Goal: Find specific page/section: Find specific page/section

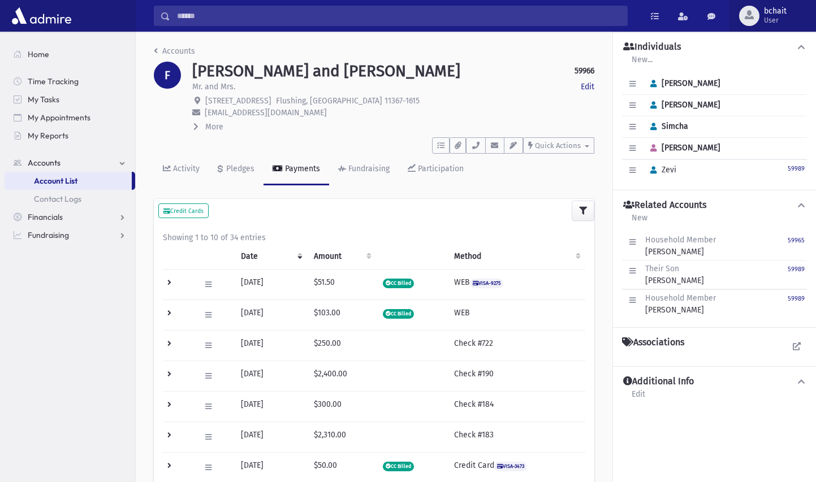
click at [753, 11] on span "button" at bounding box center [749, 14] width 9 height 9
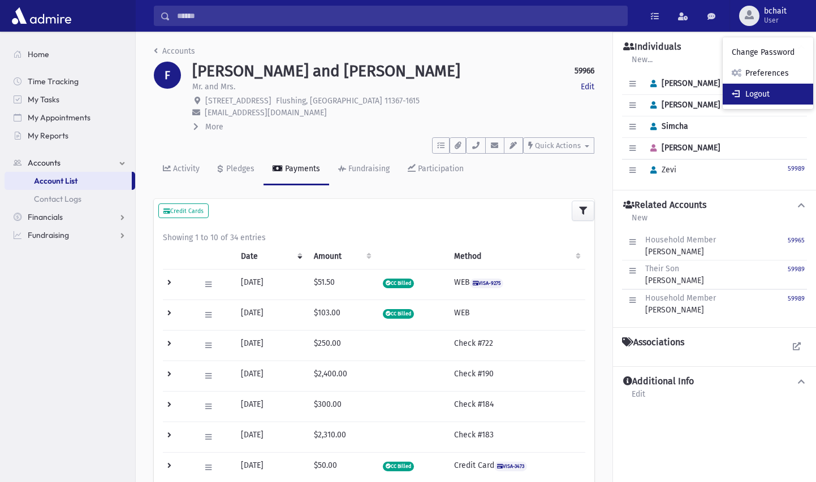
click at [747, 90] on link "Logout" at bounding box center [768, 94] width 90 height 21
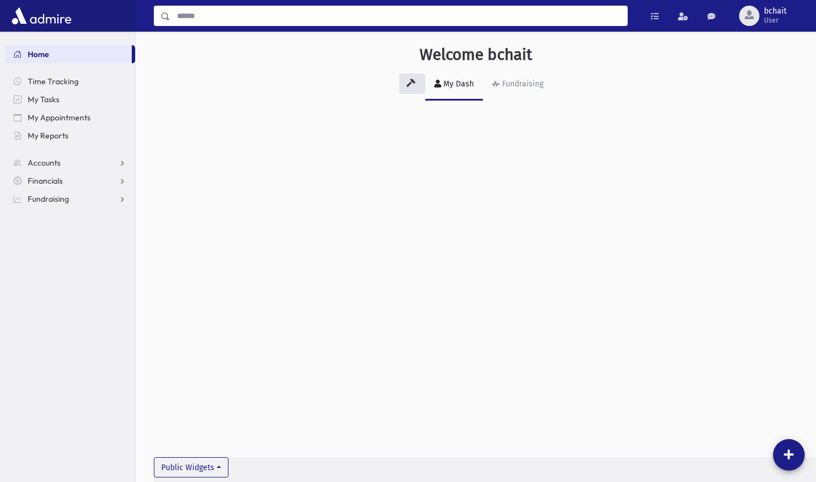
click at [241, 14] on input "Search" at bounding box center [398, 16] width 457 height 20
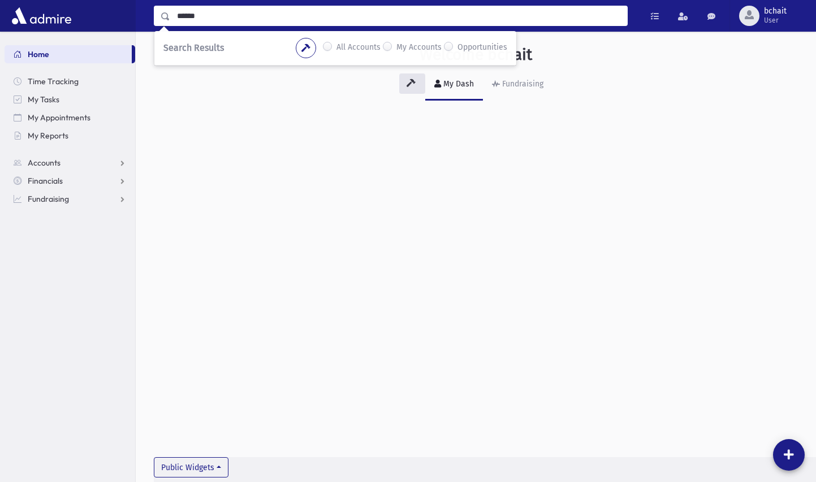
type input "******"
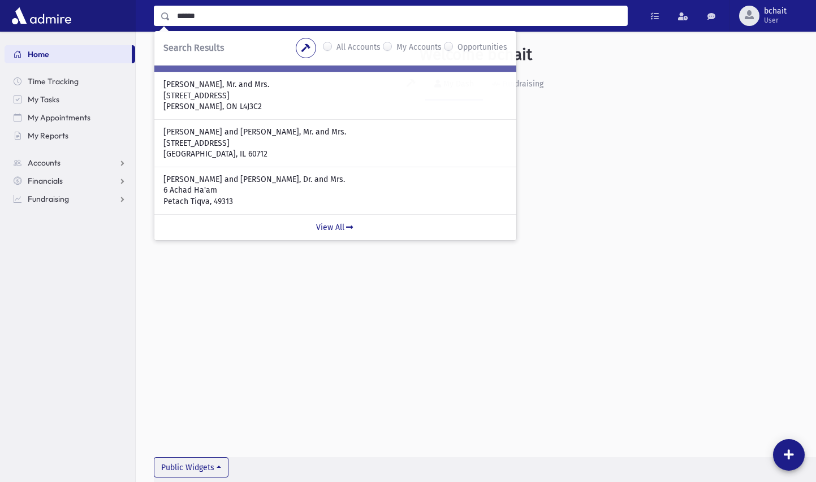
scroll to position [25, 0]
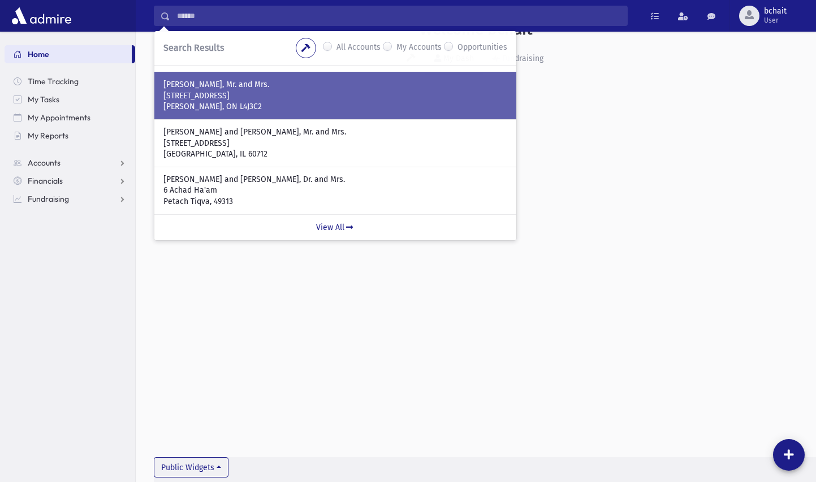
click at [288, 103] on p "Thornhill, ON L4J3C2" at bounding box center [335, 106] width 344 height 11
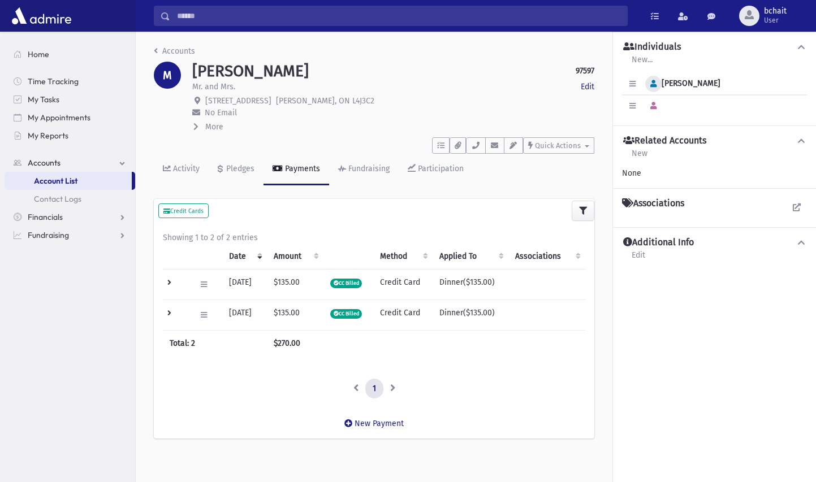
click at [656, 84] on icon "button" at bounding box center [653, 83] width 6 height 7
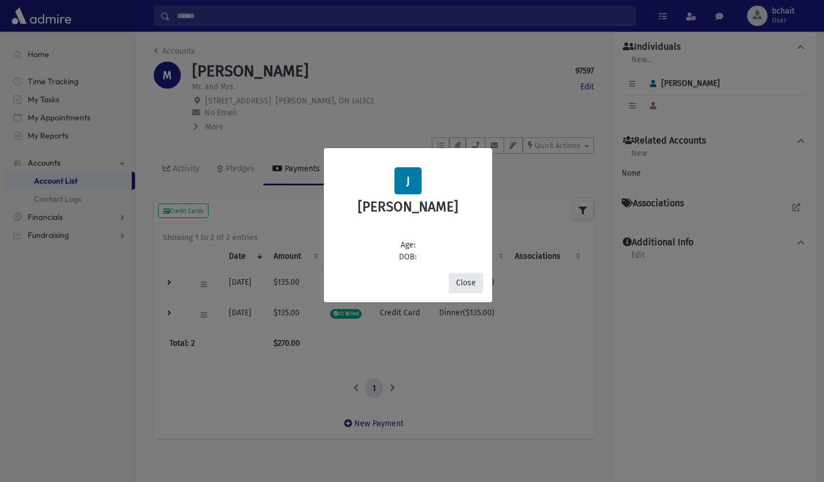
click at [475, 278] on button "Close" at bounding box center [466, 283] width 34 height 20
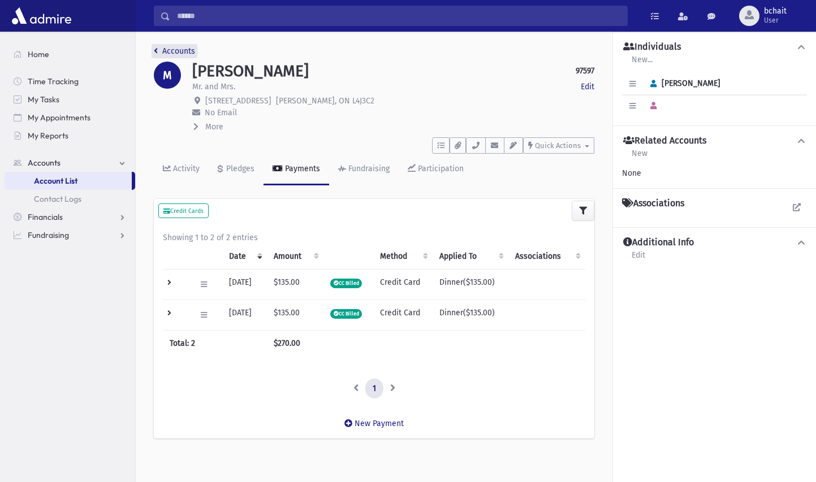
click at [182, 50] on link "Accounts" at bounding box center [174, 51] width 41 height 10
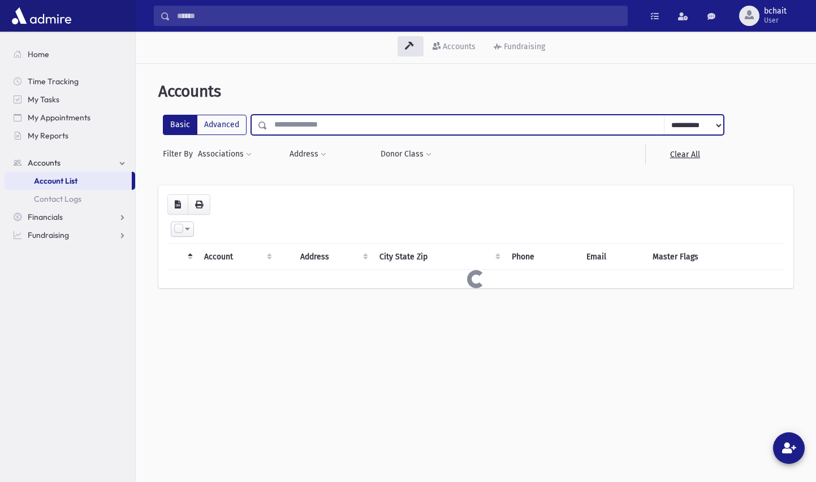
click at [282, 131] on input "text" at bounding box center [465, 125] width 397 height 20
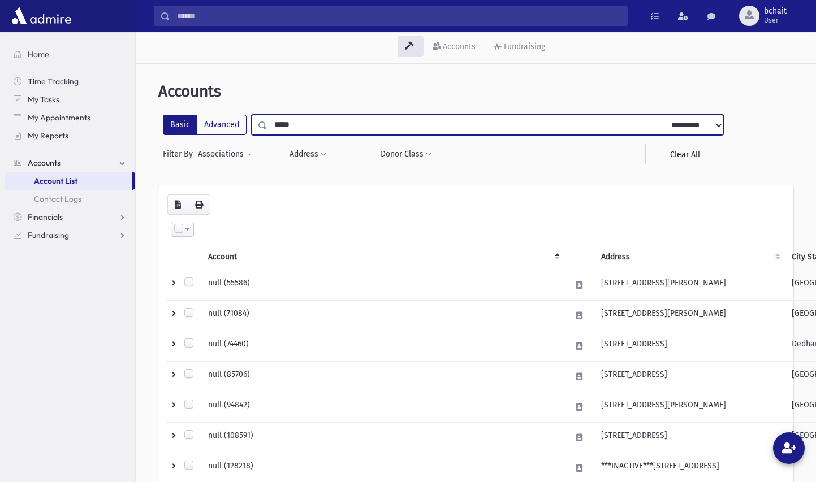
type input "******"
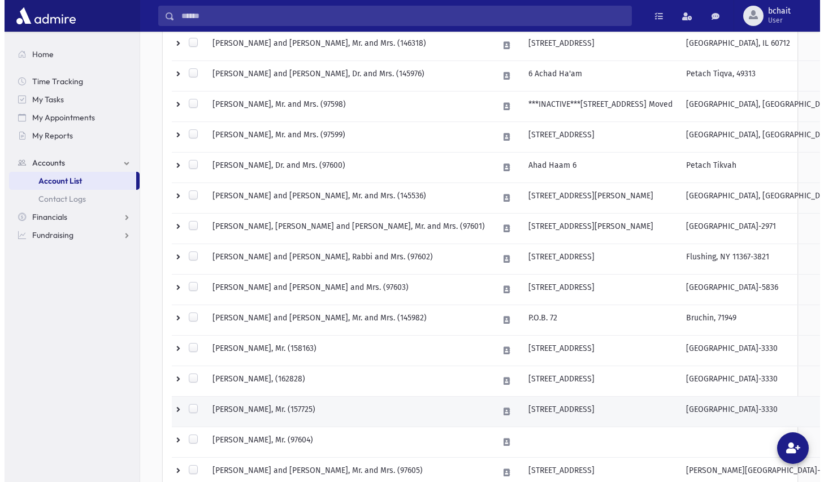
scroll to position [565, 0]
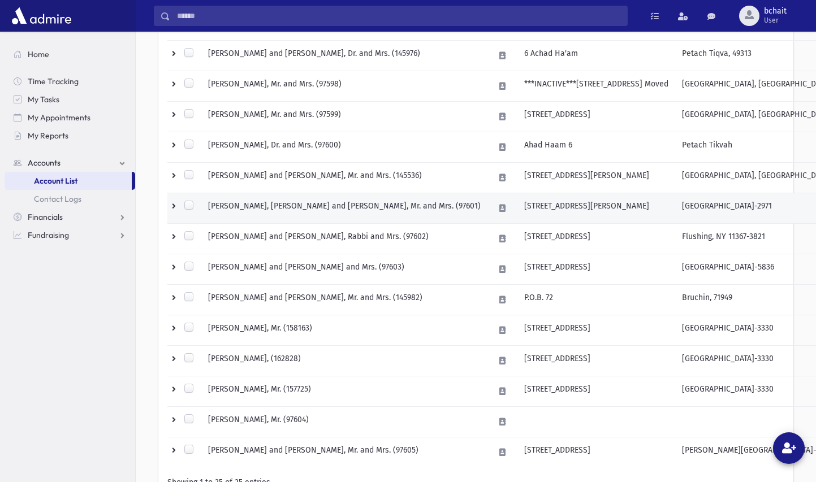
click at [309, 207] on td "MUSKAT, Meir Zalmen and Chayala, Mr. and Mrs. (97601)" at bounding box center [344, 208] width 286 height 31
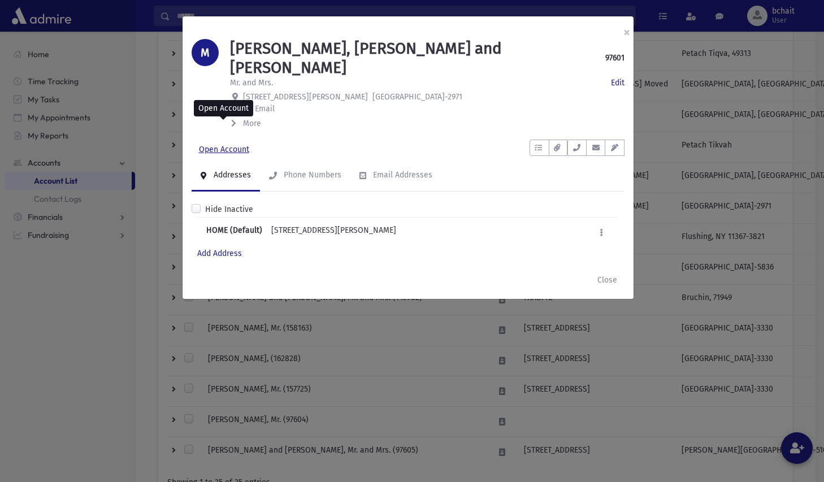
click at [241, 140] on link "Open Account" at bounding box center [224, 150] width 65 height 20
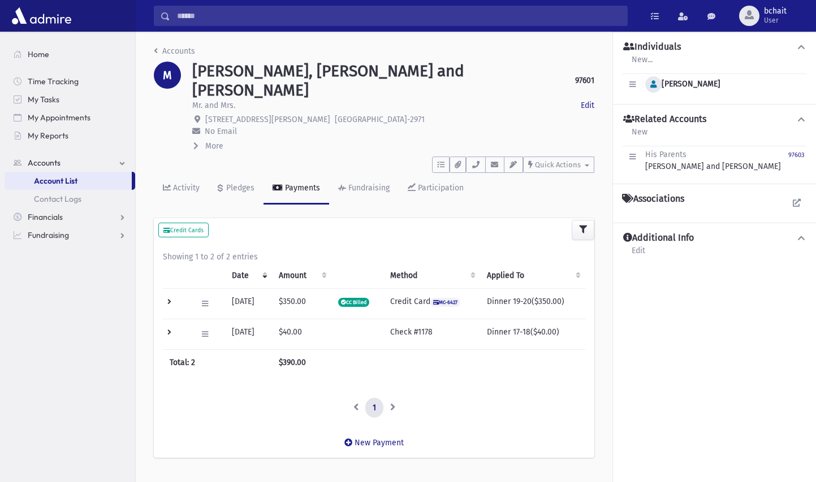
click at [653, 87] on icon "button" at bounding box center [653, 84] width 6 height 7
